Goal: Information Seeking & Learning: Learn about a topic

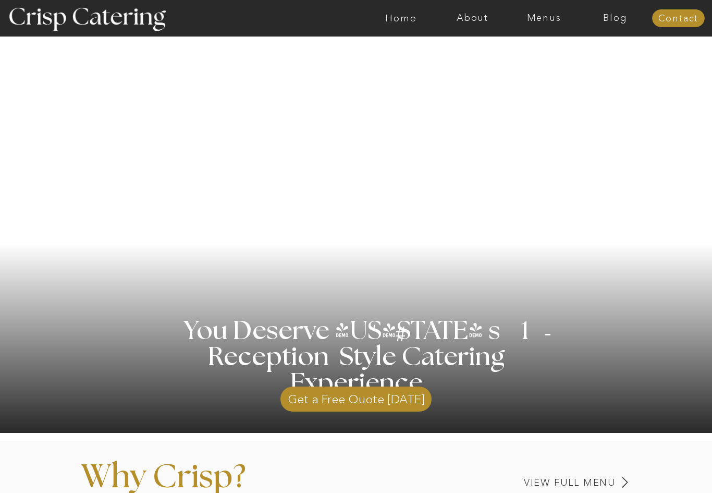
click at [541, 22] on nav "Menus" at bounding box center [543, 18] width 71 height 10
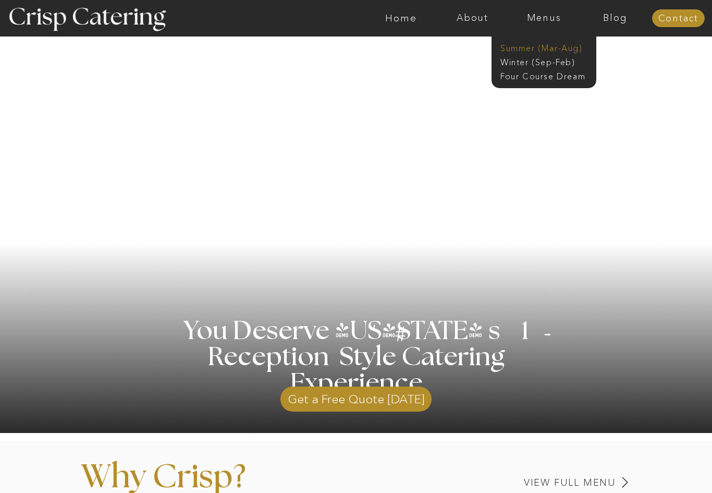
click at [529, 45] on nav "Summer (Mar-Aug)" at bounding box center [546, 47] width 93 height 10
click at [521, 62] on nav "Winter (Sep-Feb)" at bounding box center [542, 61] width 85 height 10
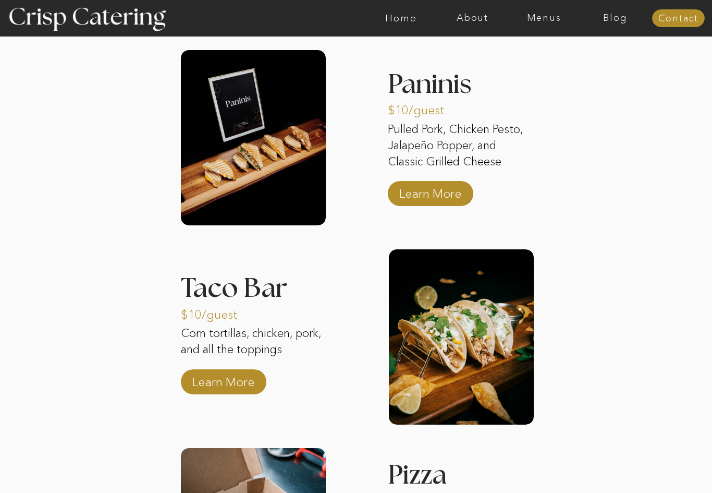
scroll to position [908, 0]
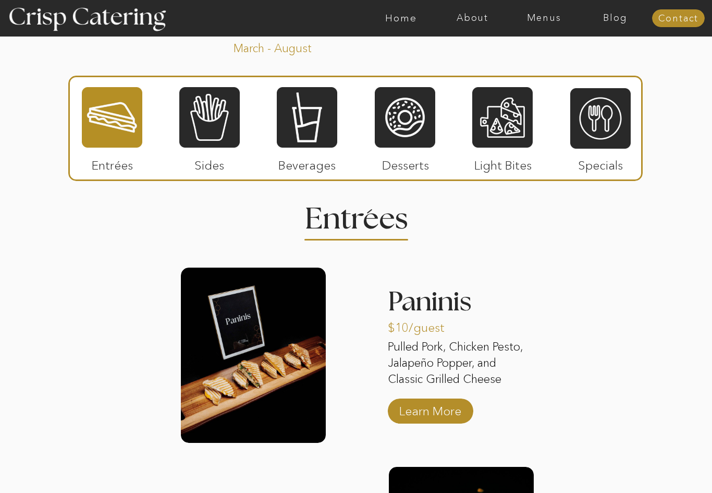
click at [208, 117] on div at bounding box center [209, 117] width 60 height 63
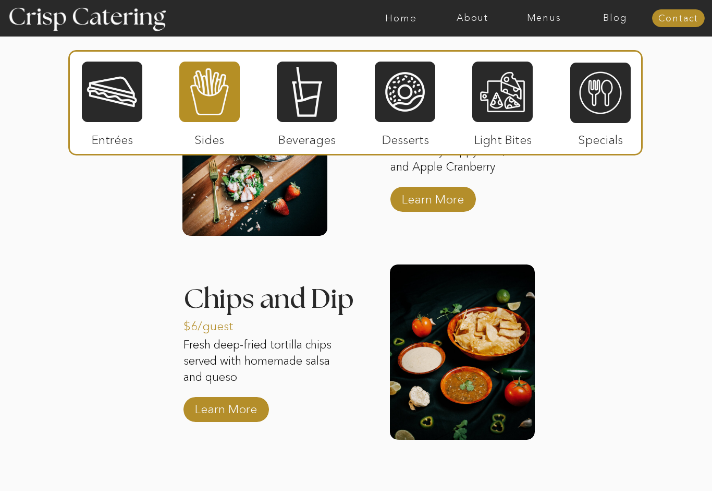
scroll to position [1323, 0]
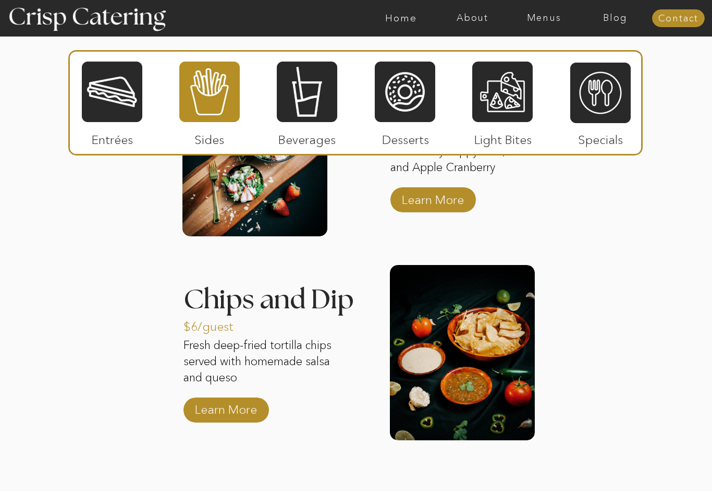
click at [299, 118] on div at bounding box center [307, 91] width 60 height 63
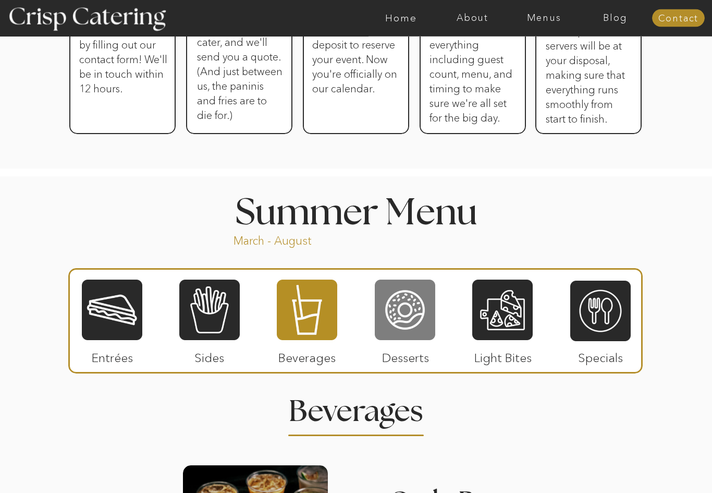
scroll to position [716, 0]
click at [399, 316] on div at bounding box center [405, 309] width 60 height 63
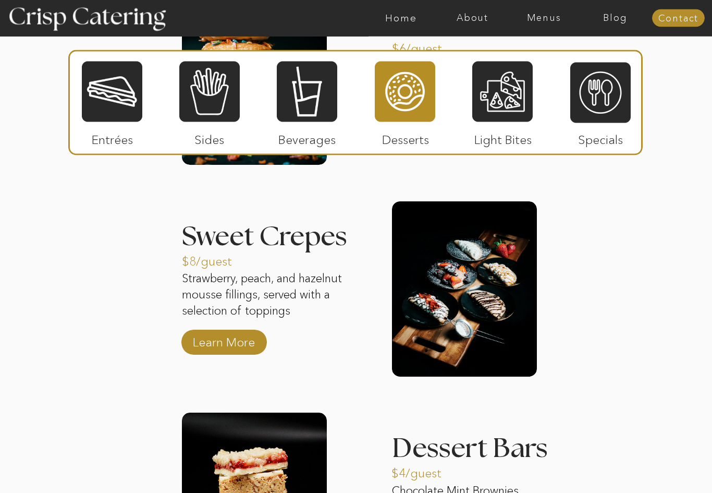
scroll to position [1192, 0]
click at [518, 88] on div at bounding box center [502, 91] width 60 height 63
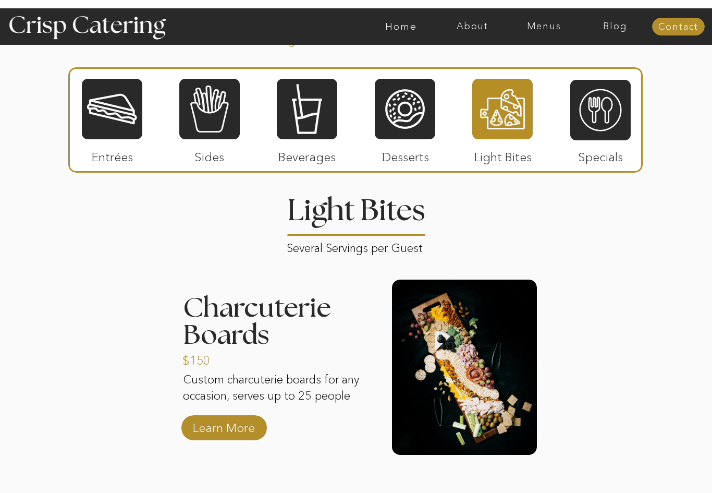
scroll to position [913, 0]
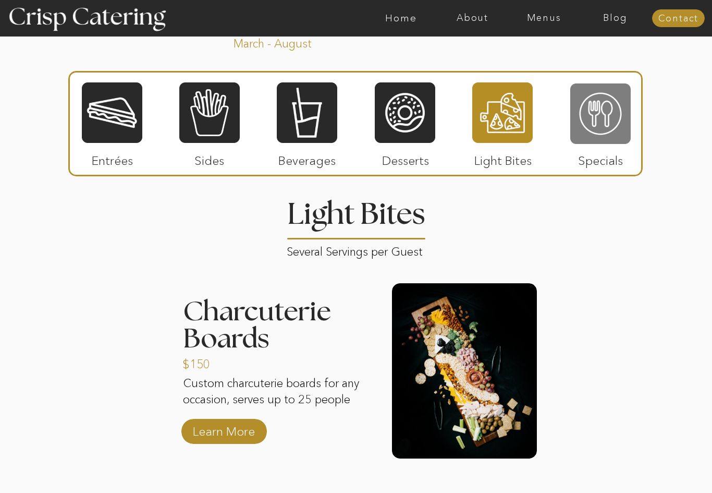
click at [617, 99] on div at bounding box center [600, 113] width 60 height 63
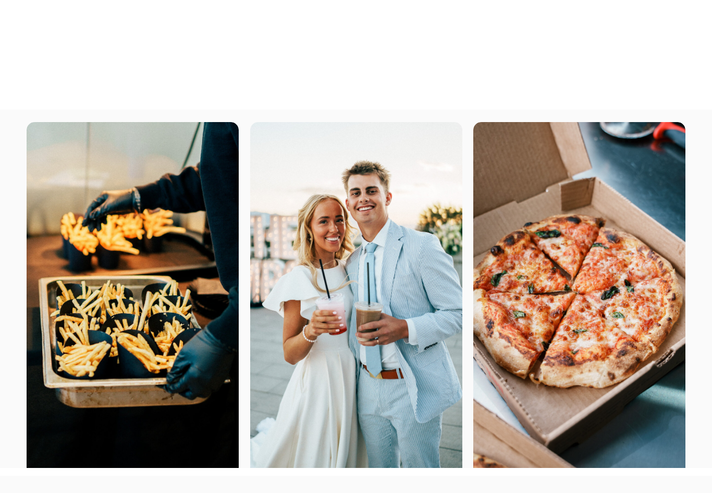
scroll to position [0, 0]
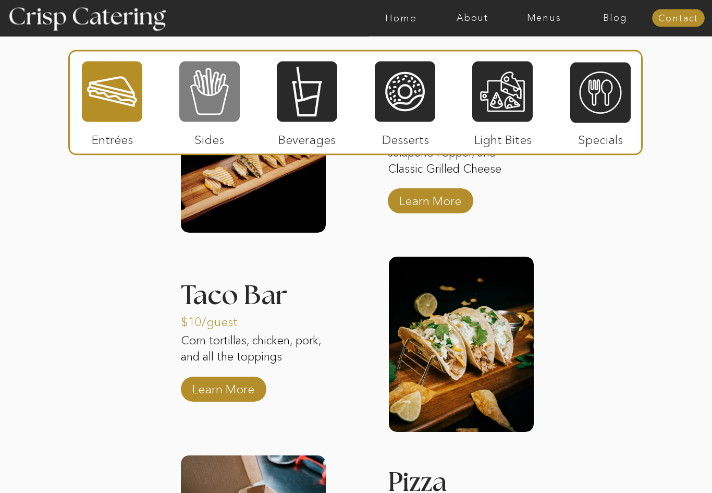
scroll to position [1395, 0]
click at [220, 88] on div at bounding box center [209, 91] width 60 height 63
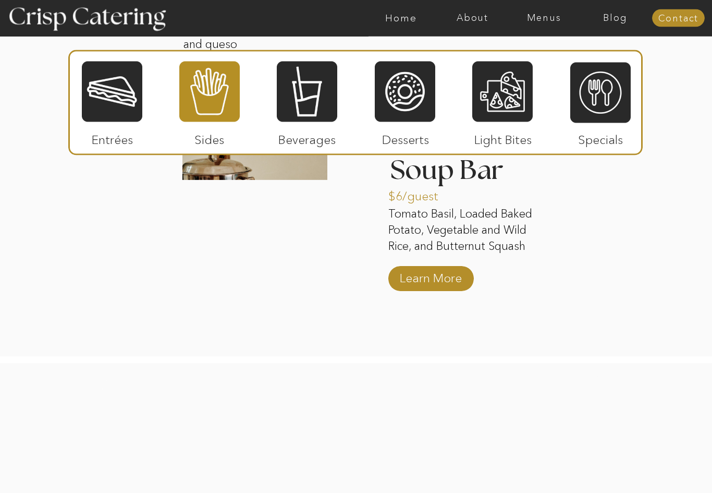
scroll to position [1932, 0]
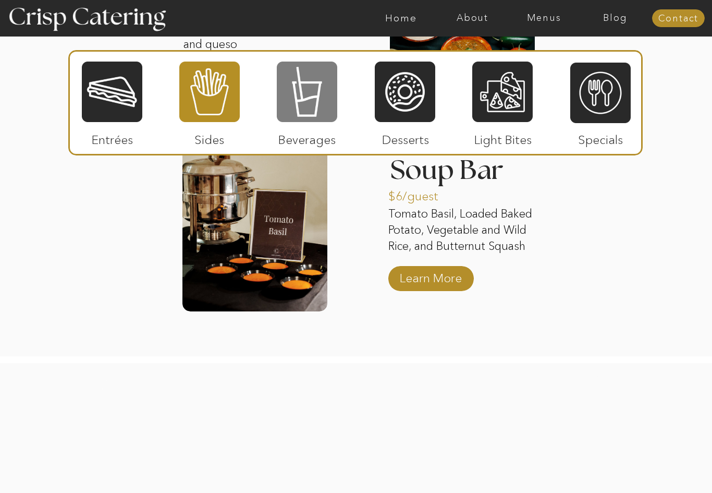
click at [298, 122] on div at bounding box center [307, 91] width 60 height 63
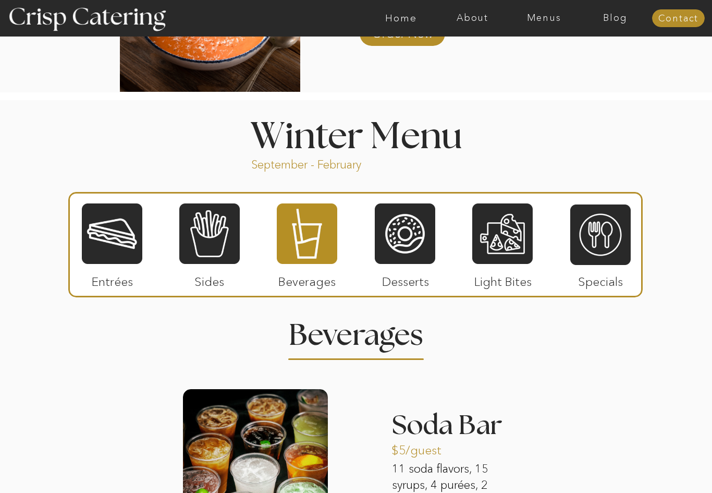
scroll to position [1069, 0]
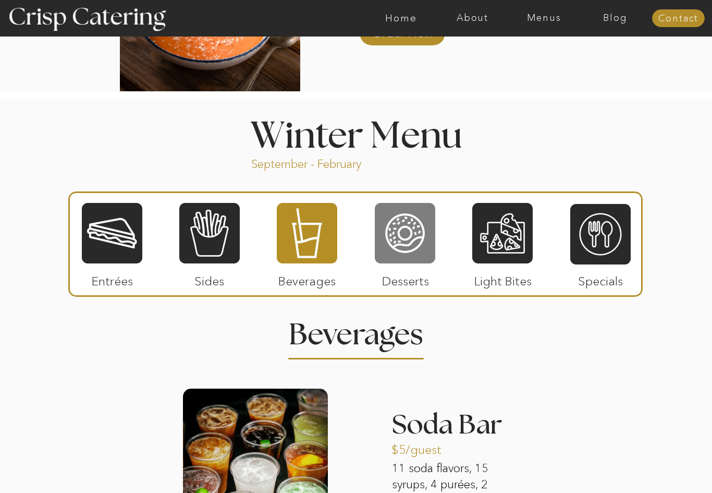
click at [416, 247] on div at bounding box center [405, 233] width 60 height 63
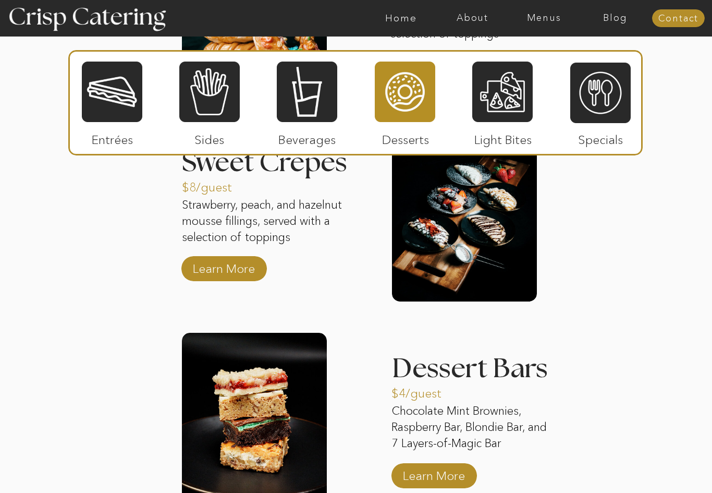
scroll to position [1516, 0]
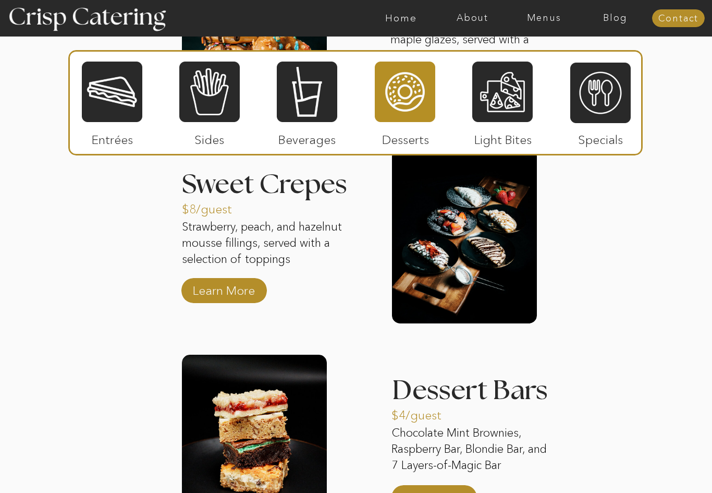
click at [520, 90] on div at bounding box center [502, 91] width 60 height 63
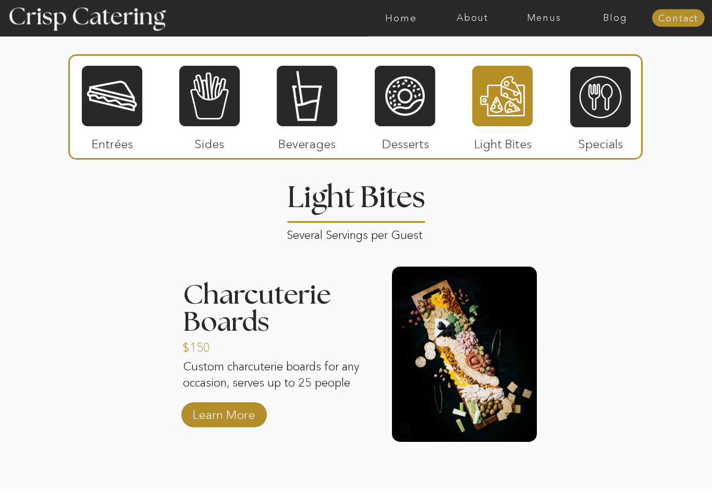
scroll to position [1206, 0]
click at [612, 72] on div at bounding box center [600, 97] width 60 height 63
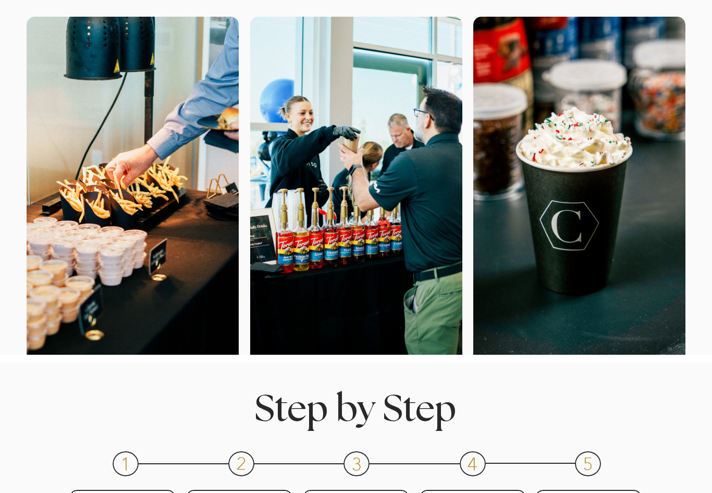
scroll to position [0, 0]
